Goal: Task Accomplishment & Management: Use online tool/utility

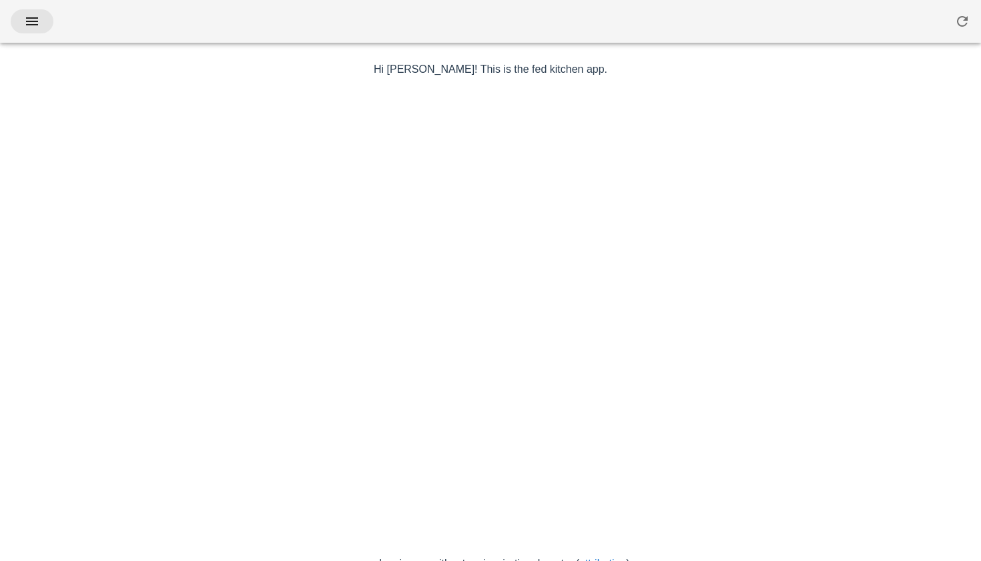
click at [33, 27] on icon "button" at bounding box center [32, 21] width 16 height 16
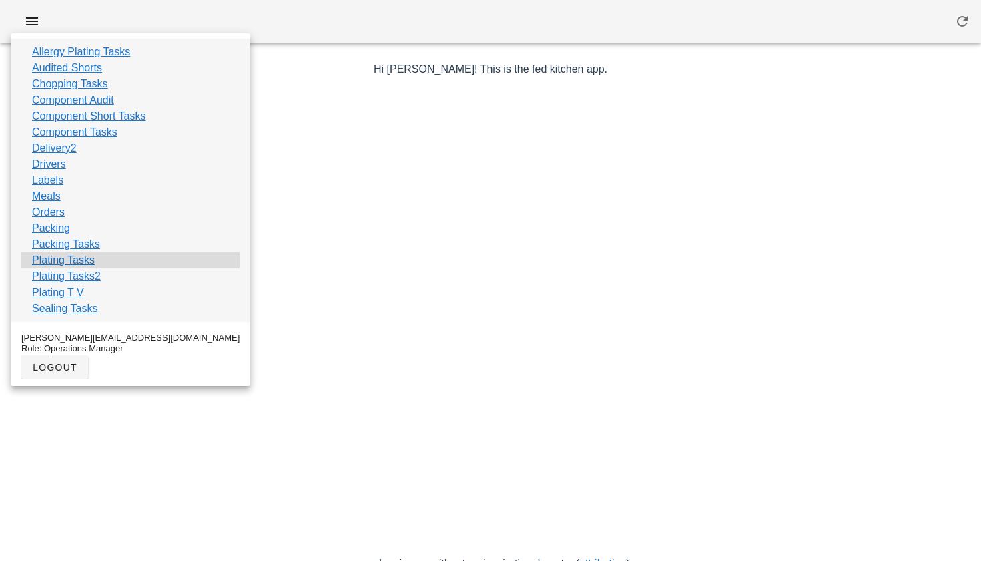
click at [70, 259] on link "Plating Tasks" at bounding box center [63, 260] width 63 height 16
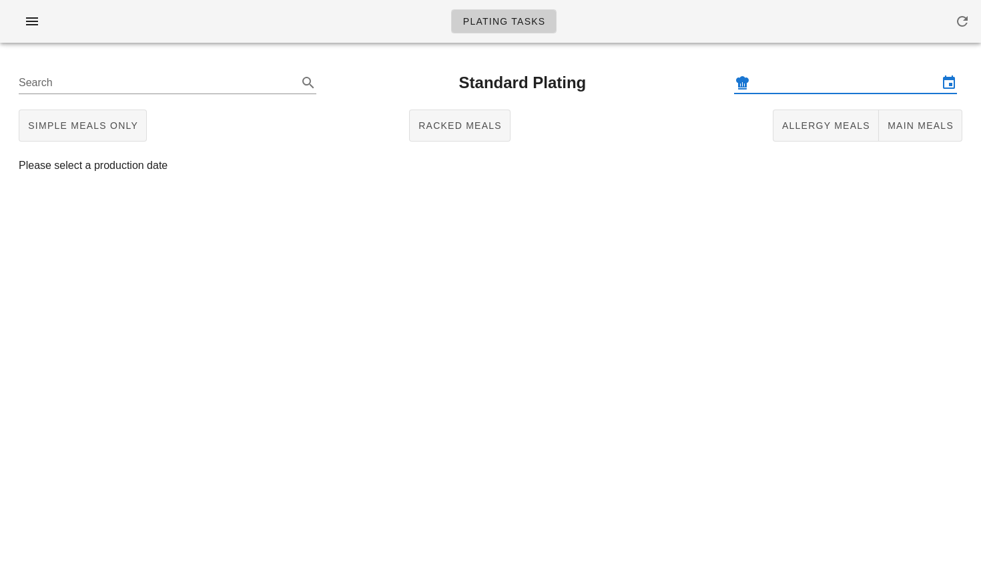
click at [859, 73] on input "text" at bounding box center [846, 82] width 186 height 21
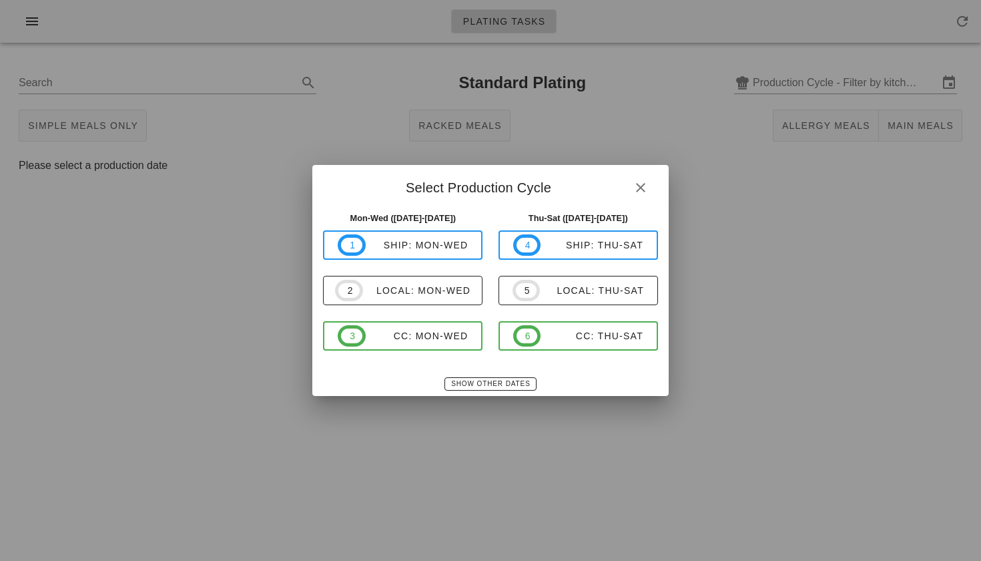
click at [603, 141] on div at bounding box center [490, 280] width 981 height 561
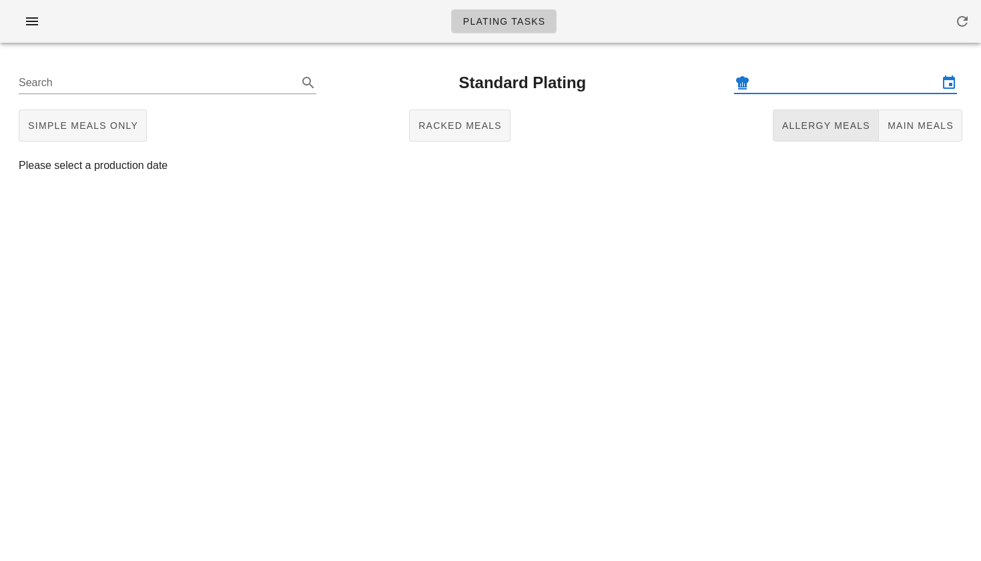
click at [796, 122] on span "Allergy Meals" at bounding box center [826, 125] width 89 height 11
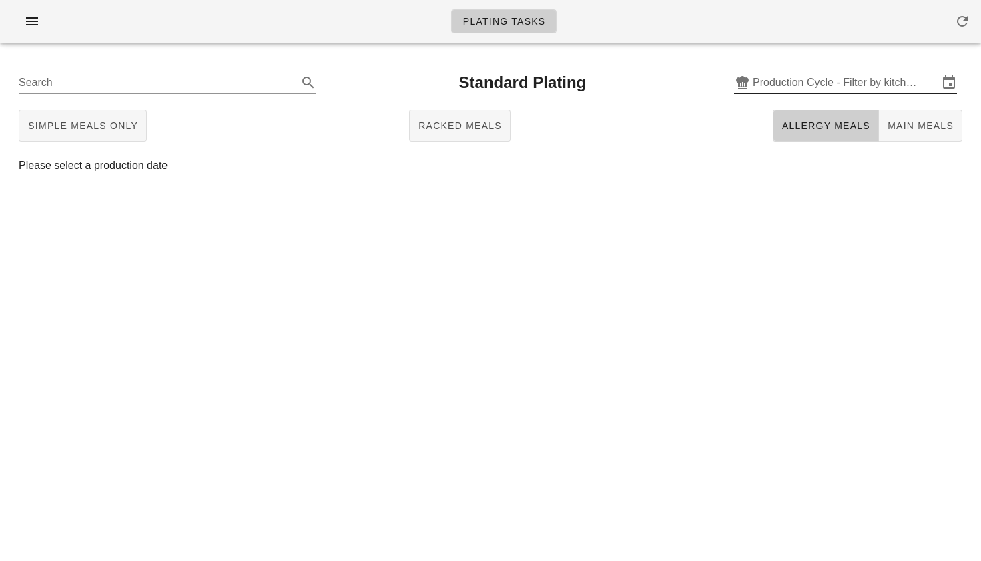
click at [775, 77] on input "Production Cycle - Filter by kitchen production schedules" at bounding box center [846, 82] width 186 height 21
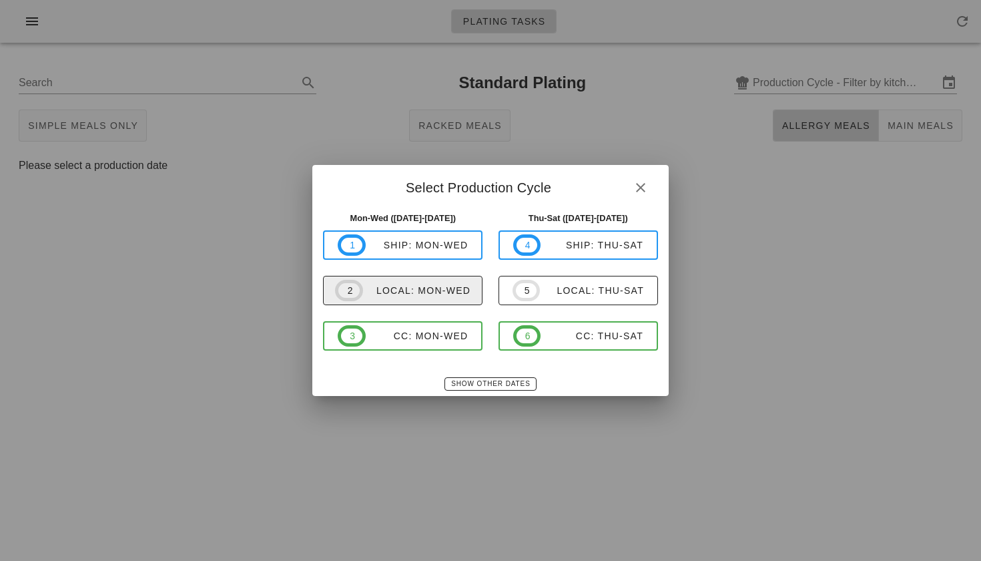
click at [435, 294] on div "local: Mon-Wed" at bounding box center [416, 290] width 107 height 11
type input "local: Mon-Wed ([DATE]-[DATE])"
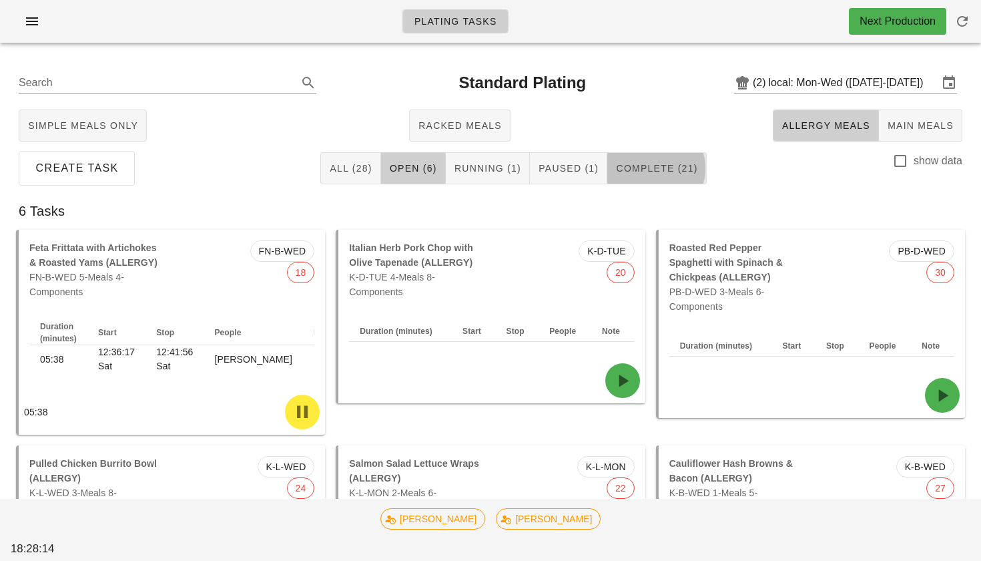
click at [638, 180] on button "Complete (21)" at bounding box center [657, 168] width 99 height 32
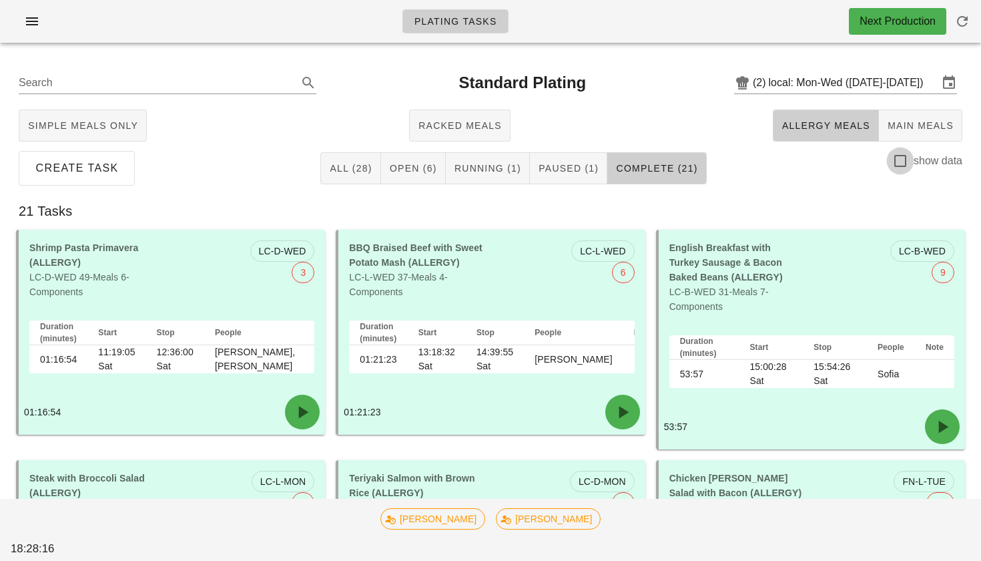
click at [909, 156] on div at bounding box center [900, 161] width 23 height 23
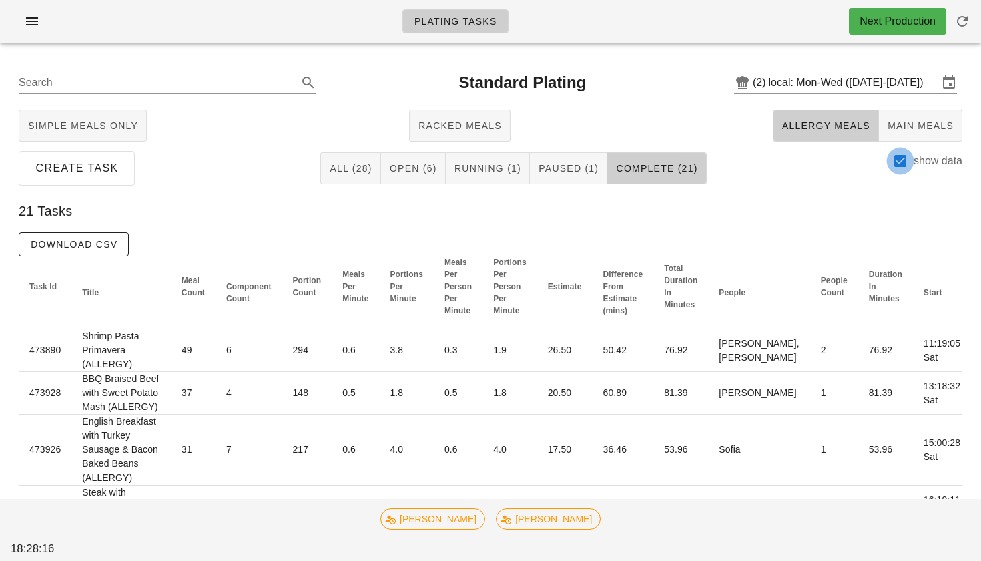
checkbox input "true"
click at [95, 233] on button "Download CSV" at bounding box center [74, 244] width 110 height 24
